Goal: Task Accomplishment & Management: Use online tool/utility

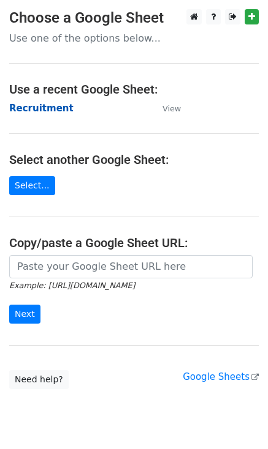
click at [34, 112] on strong "Recruitment" at bounding box center [41, 108] width 64 height 11
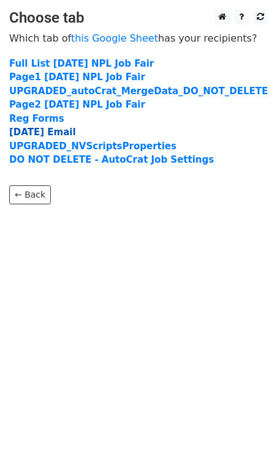
click at [15, 133] on strong "[DATE] Email" at bounding box center [42, 132] width 67 height 11
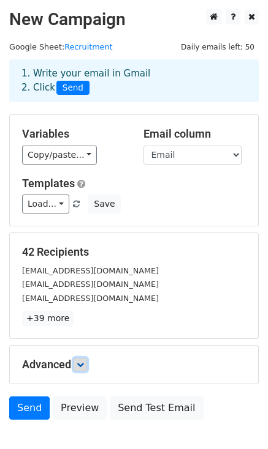
click at [84, 367] on icon at bounding box center [80, 364] width 7 height 7
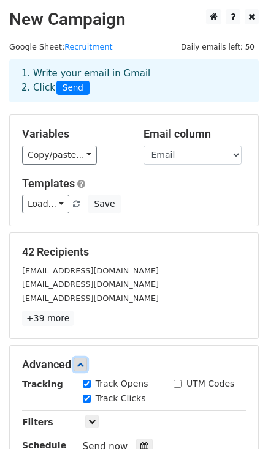
scroll to position [184, 0]
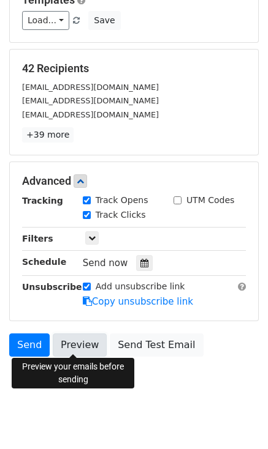
click at [85, 340] on link "Preview" at bounding box center [80, 345] width 54 height 23
click at [81, 342] on link "Preview" at bounding box center [80, 345] width 54 height 23
click at [76, 342] on link "Preview" at bounding box center [80, 345] width 54 height 23
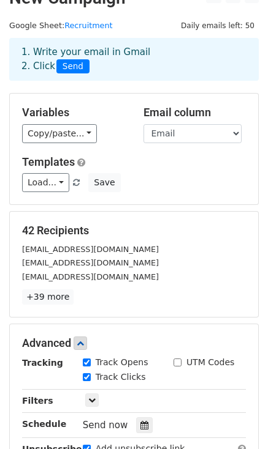
scroll to position [0, 0]
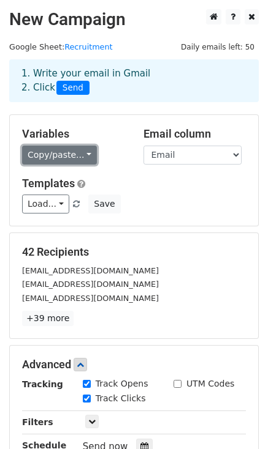
click at [80, 157] on link "Copy/paste..." at bounding box center [59, 155] width 75 height 19
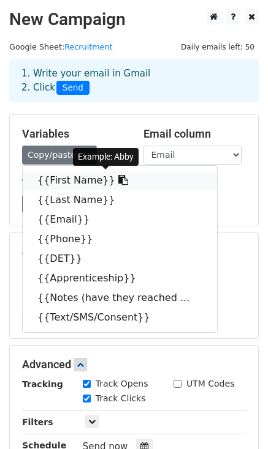
click at [78, 178] on link "{{First Name}}" at bounding box center [120, 181] width 194 height 20
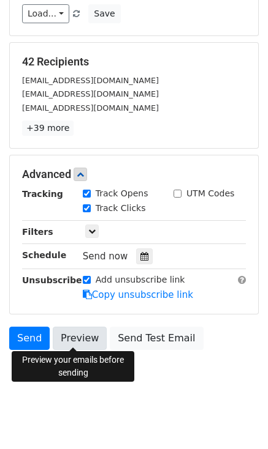
scroll to position [192, 0]
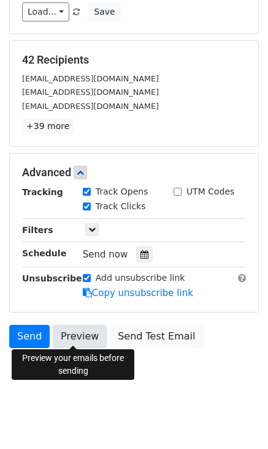
click at [76, 337] on link "Preview" at bounding box center [80, 336] width 54 height 23
drag, startPoint x: 62, startPoint y: 337, endPoint x: 55, endPoint y: 340, distance: 8.0
click at [62, 337] on link "Preview" at bounding box center [80, 336] width 54 height 23
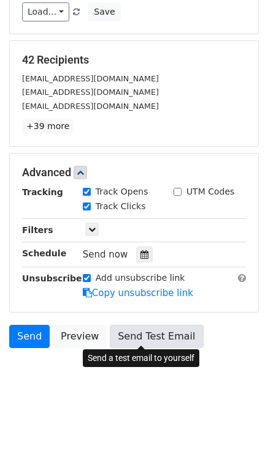
click at [120, 331] on link "Send Test Email" at bounding box center [156, 336] width 93 height 23
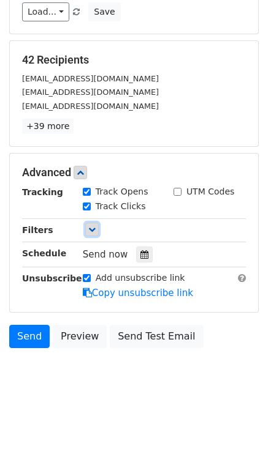
click at [95, 231] on icon at bounding box center [91, 229] width 7 height 7
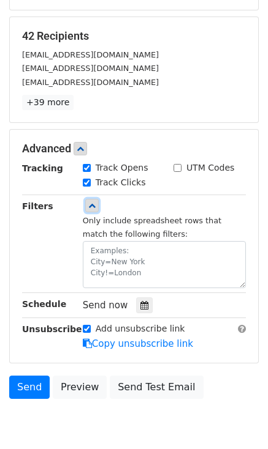
scroll to position [267, 0]
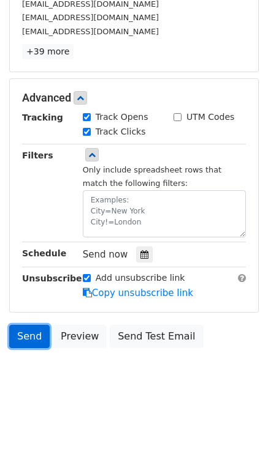
click at [24, 335] on link "Send" at bounding box center [29, 336] width 40 height 23
